Goal: Check status: Check status

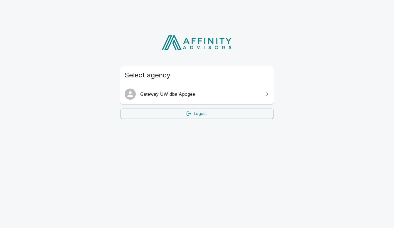
click at [155, 95] on span "Gateway UW dba Apogee" at bounding box center [200, 94] width 120 height 7
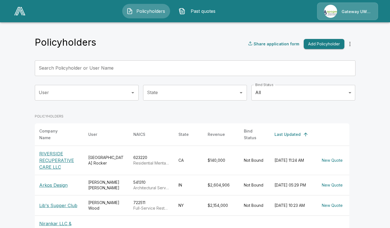
click at [93, 69] on div "Search Policyholder or User Name Search Policyholder or User Name" at bounding box center [195, 68] width 320 height 16
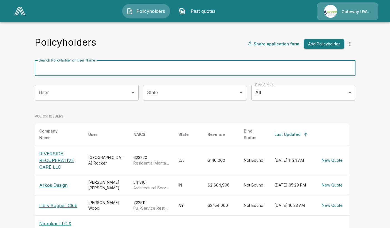
paste input "**********"
type input "**********"
